Goal: Task Accomplishment & Management: Complete application form

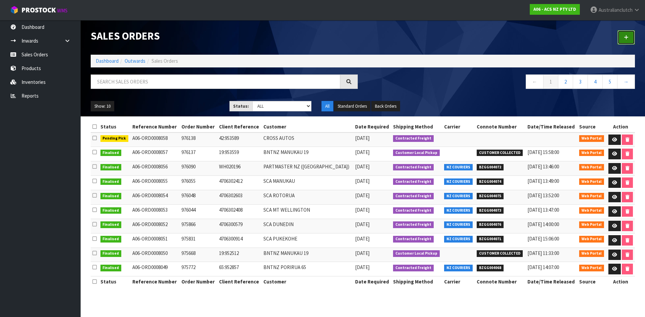
click at [629, 39] on link at bounding box center [625, 37] width 17 height 14
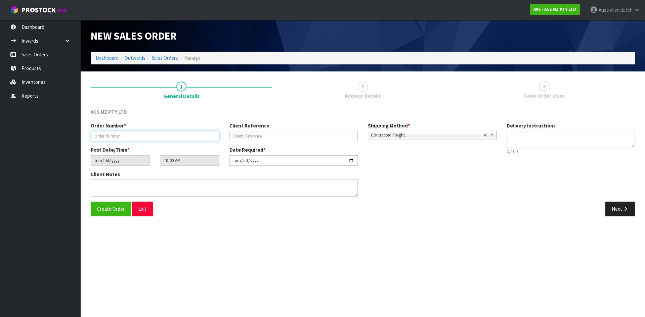
click at [162, 137] on input "text" at bounding box center [155, 136] width 129 height 10
type input "976327"
type input "65:953888"
click at [519, 136] on textarea at bounding box center [570, 139] width 129 height 17
type textarea "NZC PLEASE"
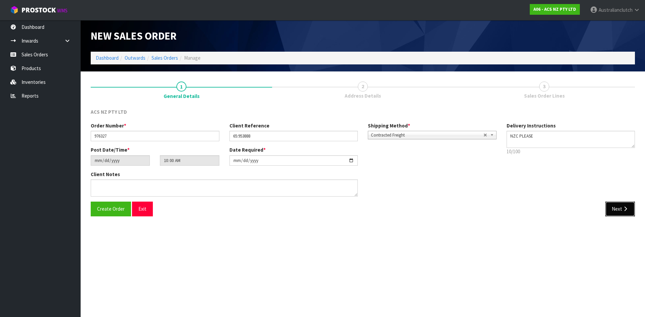
drag, startPoint x: 608, startPoint y: 208, endPoint x: 554, endPoint y: 194, distance: 55.2
click at [607, 208] on button "Next" at bounding box center [620, 209] width 30 height 14
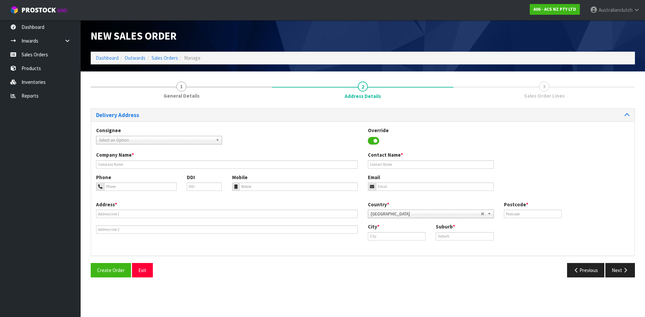
click at [162, 138] on span "Select an Option" at bounding box center [156, 140] width 114 height 8
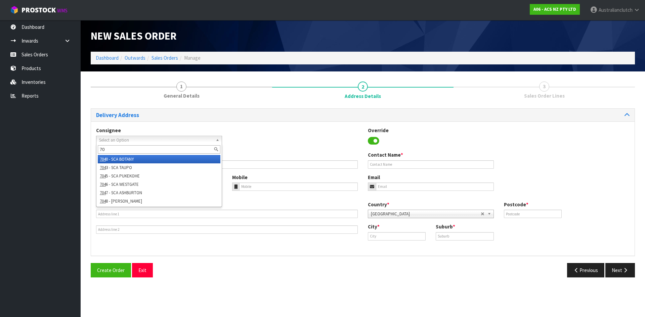
type input "7"
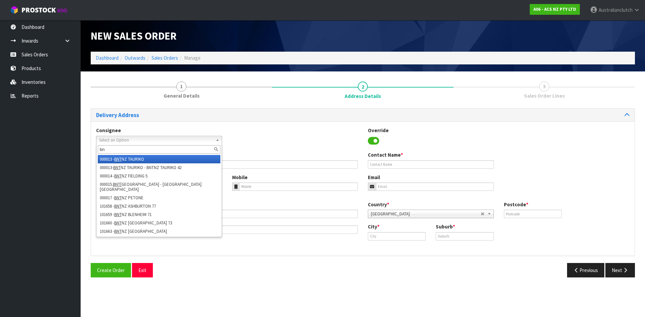
type input "b"
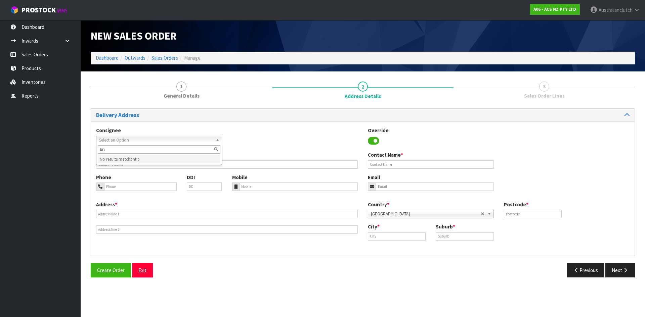
type input "b"
type input "200631"
click at [127, 161] on li "200631 - BNTNZ PORIRUA 65" at bounding box center [159, 159] width 123 height 8
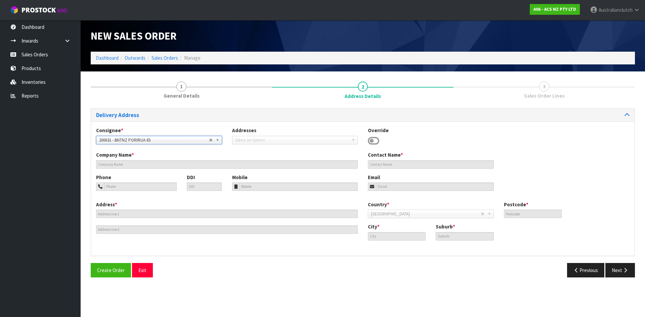
type input "BNTNZ PORIRUA 65"
type input "[STREET_ADDRESS][PERSON_NAME]"
type input "5022"
type input "[GEOGRAPHIC_DATA]"
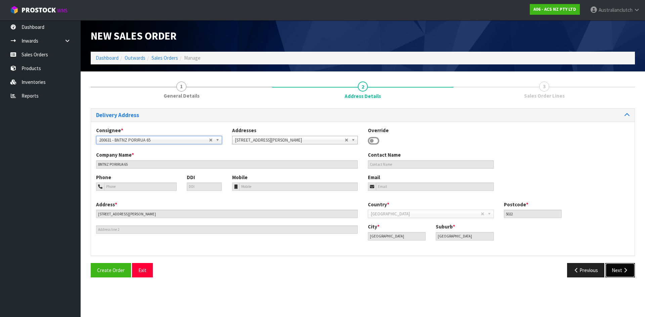
drag, startPoint x: 618, startPoint y: 267, endPoint x: 609, endPoint y: 256, distance: 14.1
click at [618, 267] on button "Next" at bounding box center [620, 270] width 30 height 14
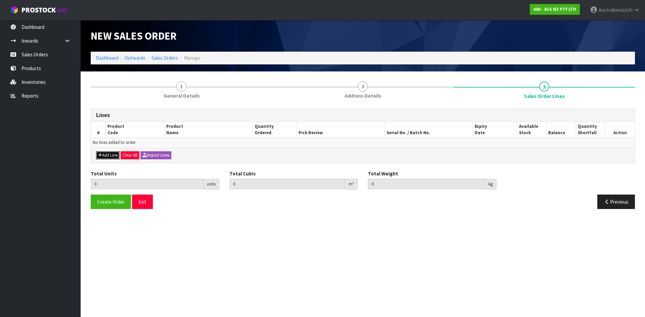
click at [108, 154] on button "Add Line" at bounding box center [108, 155] width 24 height 8
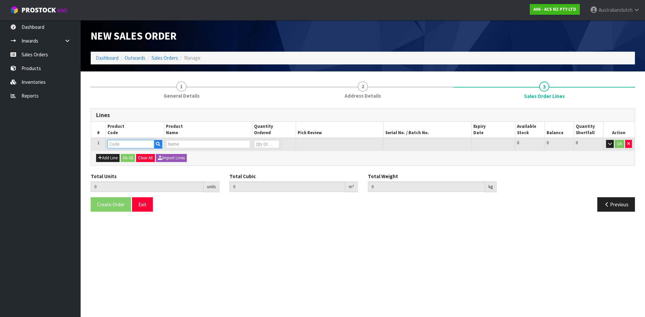
click at [115, 142] on input "text" at bounding box center [130, 144] width 47 height 8
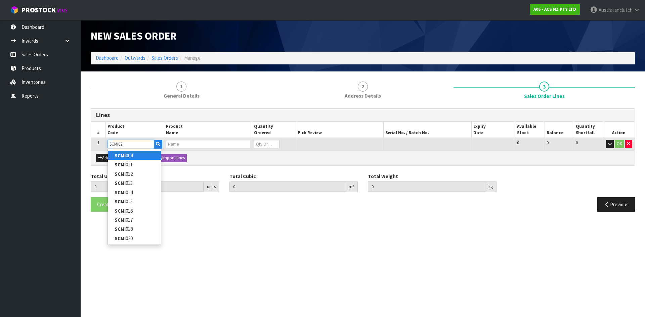
type input "SCMI022"
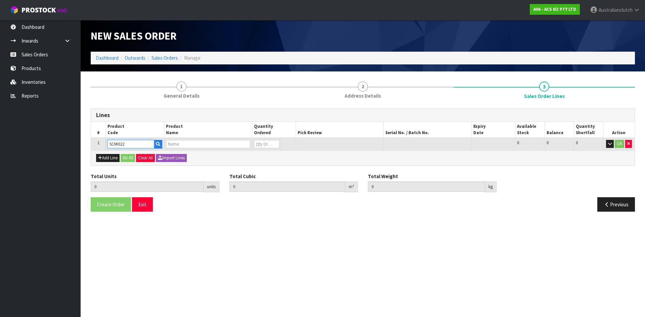
type input "0.000000"
type input "0.000"
type input "CLUTCH S/CYL MITSUBISHI 20.64MM (13/16")"
type input "0"
type input "SCMI022"
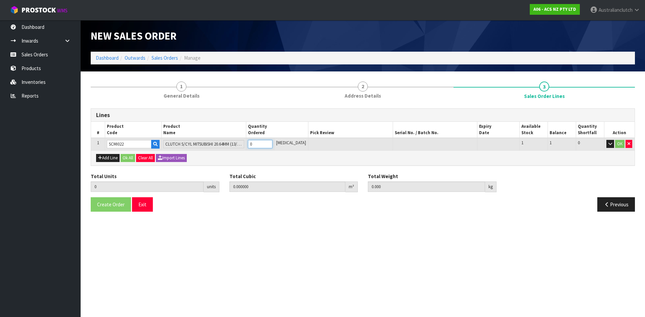
type input "1"
type input "0.000787"
type input "0.45"
drag, startPoint x: 275, startPoint y: 143, endPoint x: 327, endPoint y: 142, distance: 51.7
type input "1"
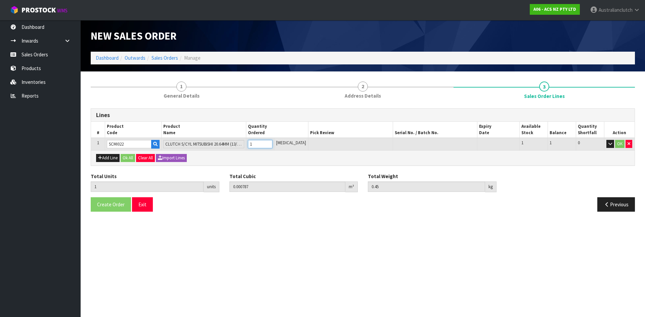
click at [272, 143] on input "1" at bounding box center [260, 144] width 25 height 8
click at [619, 144] on button "OK" at bounding box center [619, 144] width 9 height 8
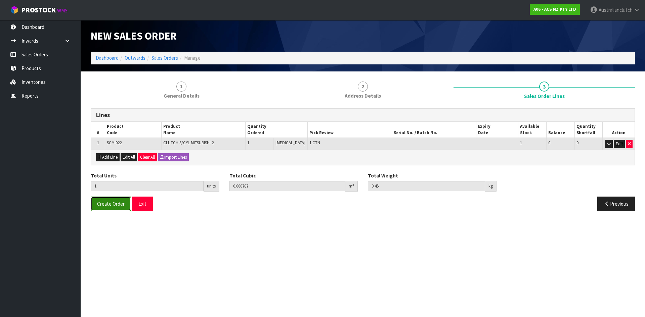
click at [124, 203] on button "Create Order" at bounding box center [111, 204] width 40 height 14
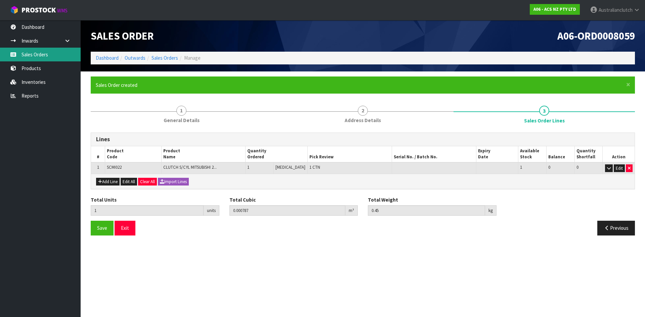
drag, startPoint x: 54, startPoint y: 55, endPoint x: 106, endPoint y: 52, distance: 51.5
click at [54, 55] on link "Sales Orders" at bounding box center [40, 55] width 81 height 14
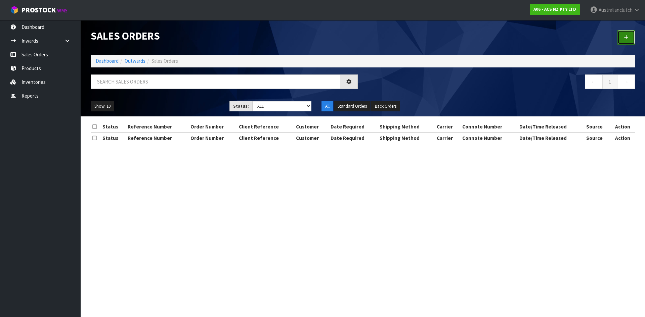
click at [630, 36] on link at bounding box center [625, 37] width 17 height 14
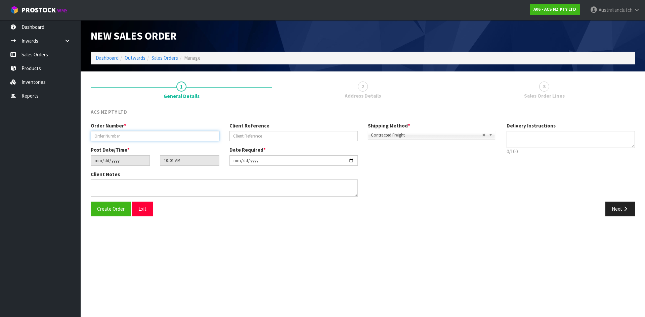
click at [123, 135] on input "text" at bounding box center [155, 136] width 129 height 10
type input "976328"
type input "4706305343"
click at [543, 141] on textarea at bounding box center [570, 139] width 129 height 17
type textarea "NZC PLEASE"
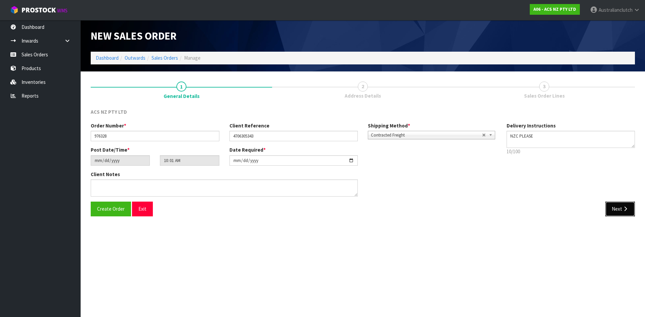
click at [631, 210] on button "Next" at bounding box center [620, 209] width 30 height 14
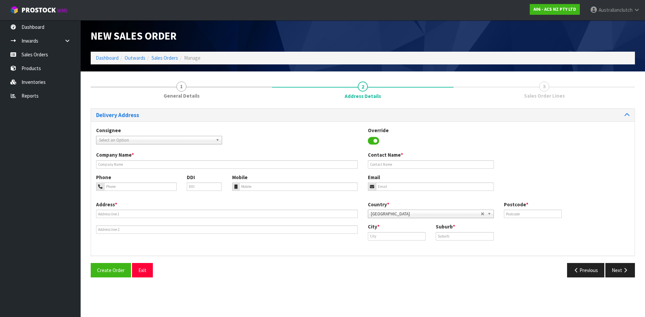
click at [151, 137] on span "Select an Option" at bounding box center [156, 140] width 114 height 8
type input "7045"
click at [140, 160] on li "7045 - SCA PUKEKOHE" at bounding box center [159, 159] width 123 height 8
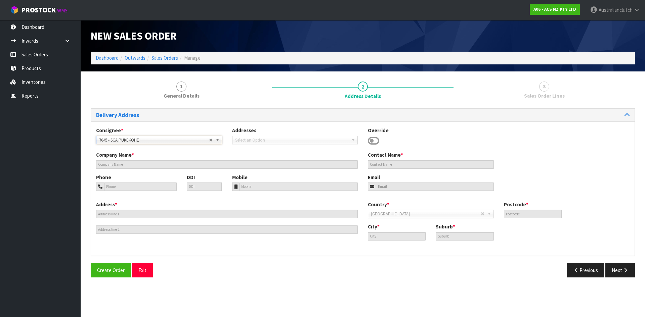
type input "SCA PUKEKOHE"
type input "09 239 2073"
type input "[EMAIL_ADDRESS][DOMAIN_NAME]"
type input "[STREET_ADDRESS][PERSON_NAME]"
type input "2120"
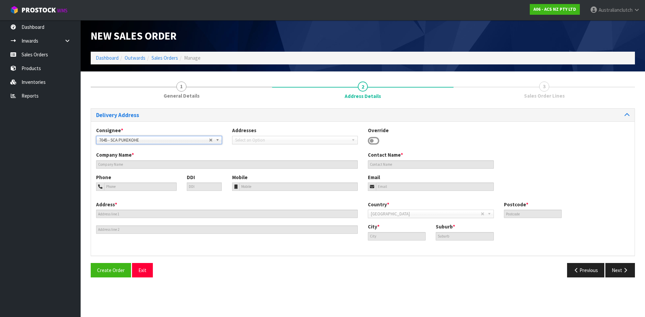
type input "[GEOGRAPHIC_DATA]"
type input "PUKEKOHE"
click at [609, 273] on button "Next" at bounding box center [620, 270] width 30 height 14
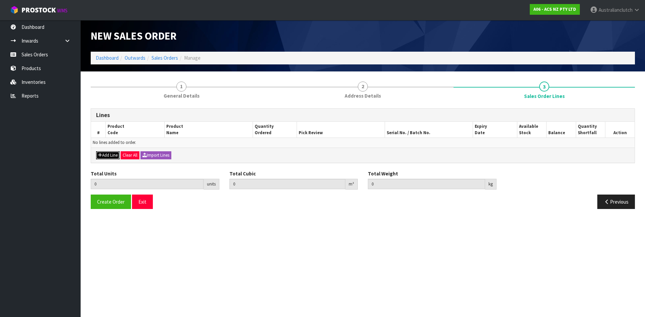
click at [102, 156] on button "Add Line" at bounding box center [108, 155] width 24 height 8
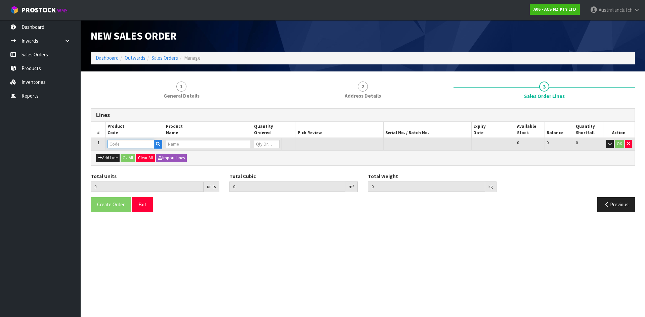
click at [126, 145] on input "text" at bounding box center [130, 144] width 47 height 8
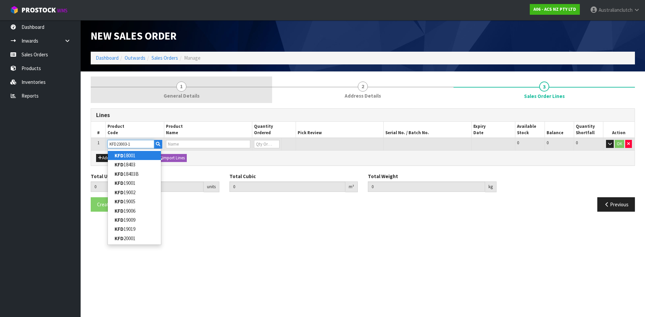
type input "KFD23003-1A"
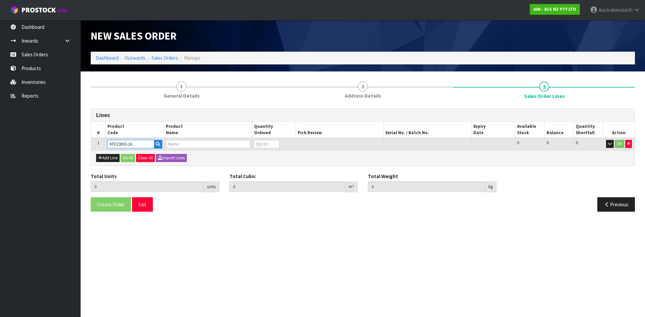
type input "0.000000"
type input "0.000"
type input "KIT PER FORD CAPRI 1.6L"
type input "0"
type input "KFD23003-1A"
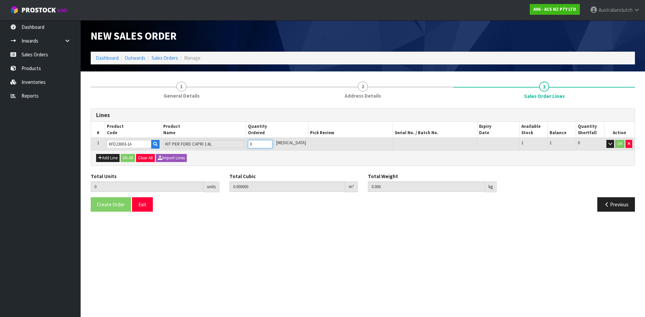
type input "1"
type input "0.01443"
type input "6.56"
type input "1"
click at [272, 143] on input "1" at bounding box center [260, 144] width 25 height 8
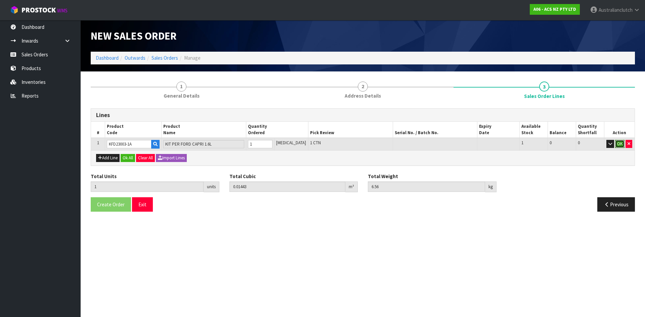
click at [615, 146] on button "OK" at bounding box center [619, 144] width 9 height 8
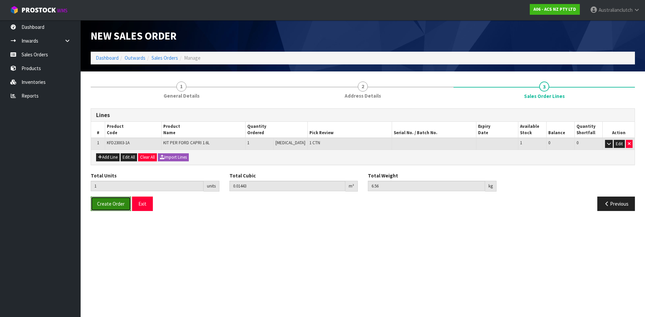
click at [114, 204] on span "Create Order" at bounding box center [111, 204] width 28 height 6
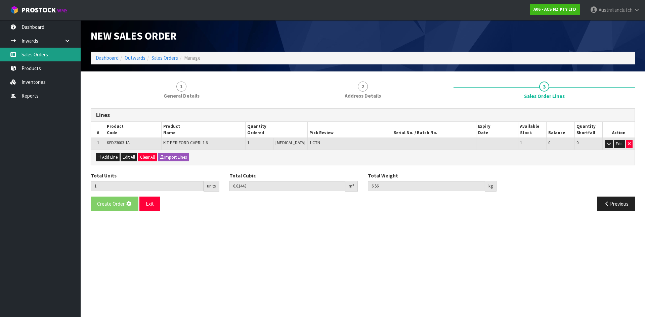
click at [39, 54] on link "Sales Orders" at bounding box center [40, 55] width 81 height 14
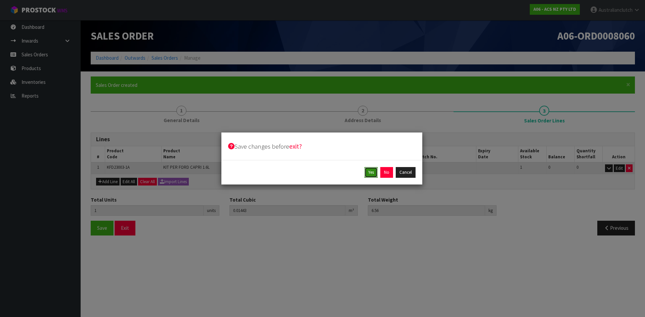
click at [369, 175] on button "Yes" at bounding box center [370, 172] width 13 height 11
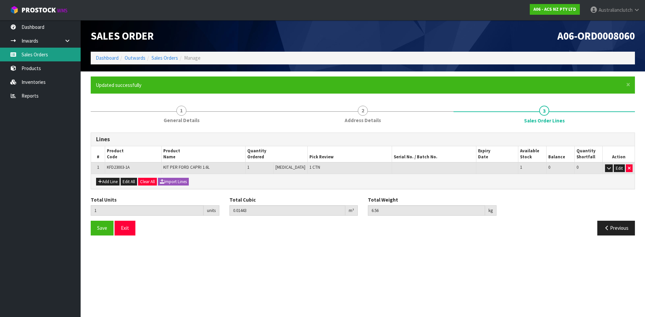
click at [52, 55] on link "Sales Orders" at bounding box center [40, 55] width 81 height 14
